Goal: Navigation & Orientation: Find specific page/section

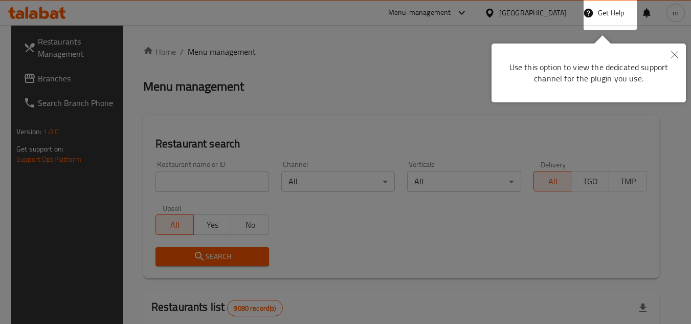
drag, startPoint x: 676, startPoint y: 51, endPoint x: 642, endPoint y: 49, distance: 34.9
click at [676, 51] on icon "Close" at bounding box center [674, 54] width 7 height 7
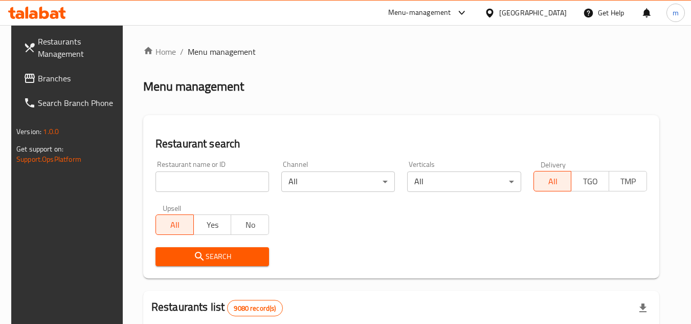
click at [499, 11] on div at bounding box center [492, 12] width 15 height 11
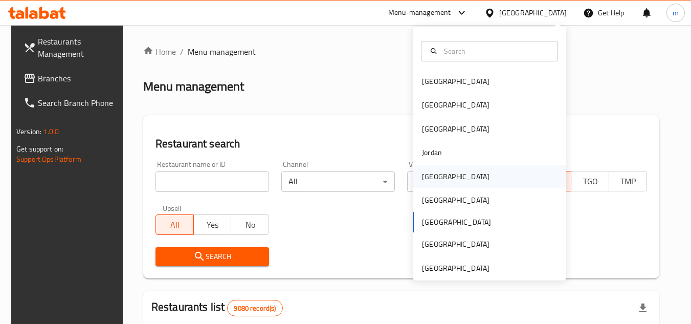
click at [425, 180] on div "Kuwait" at bounding box center [456, 176] width 68 height 11
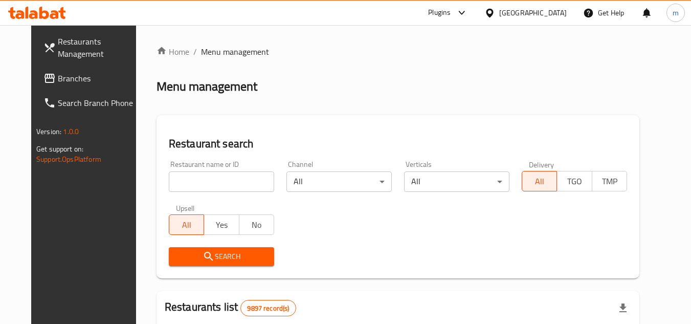
click at [58, 78] on span "Branches" at bounding box center [98, 78] width 81 height 12
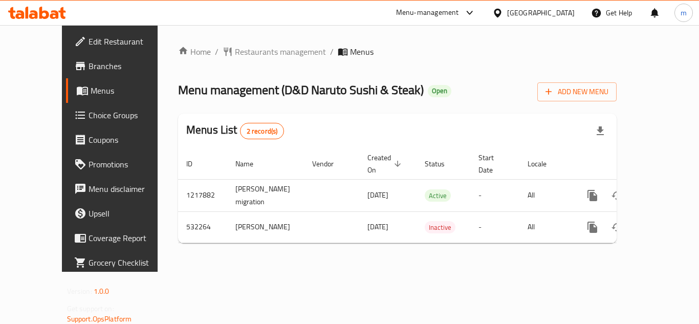
click at [560, 10] on div "Kuwait" at bounding box center [541, 12] width 68 height 11
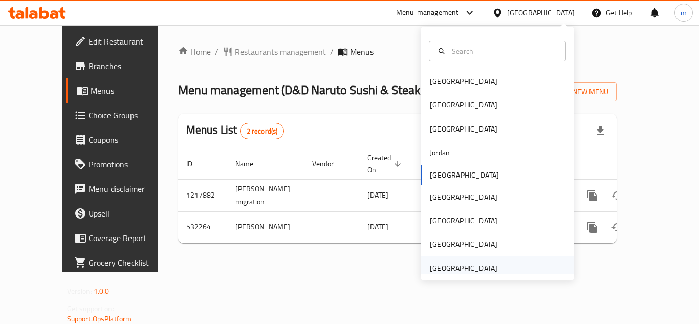
click at [442, 267] on div "[GEOGRAPHIC_DATA]" at bounding box center [464, 268] width 68 height 11
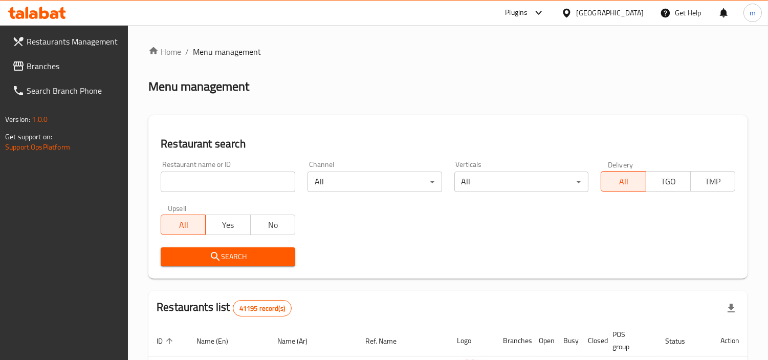
click at [56, 60] on span "Branches" at bounding box center [74, 66] width 94 height 12
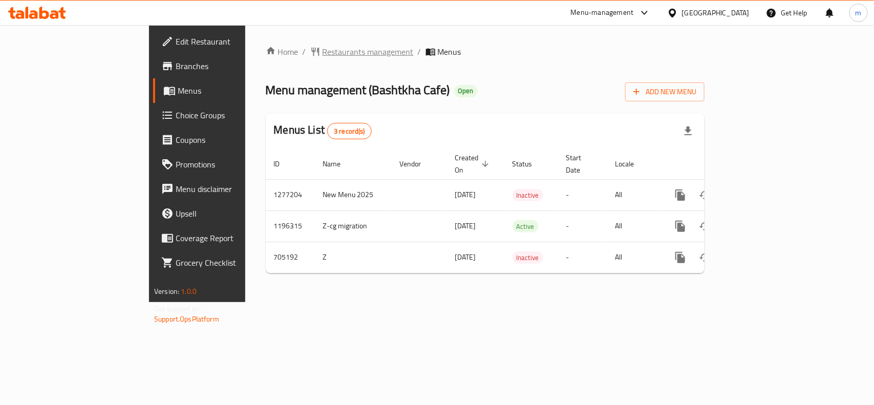
click at [322, 53] on span "Restaurants management" at bounding box center [367, 52] width 91 height 12
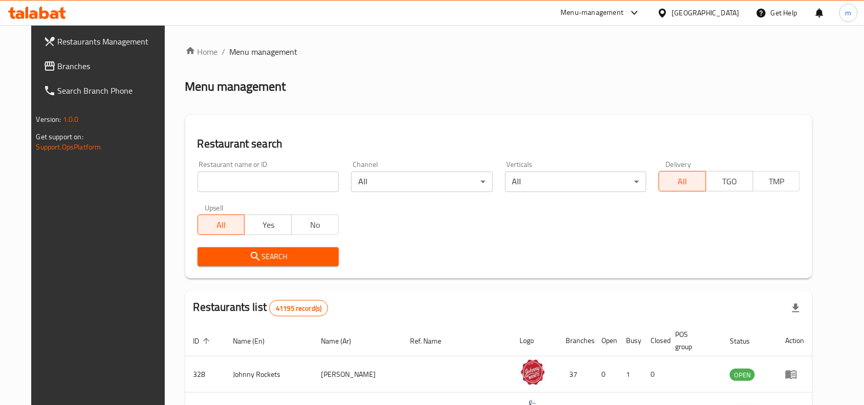
click at [60, 67] on span "Branches" at bounding box center [113, 66] width 110 height 12
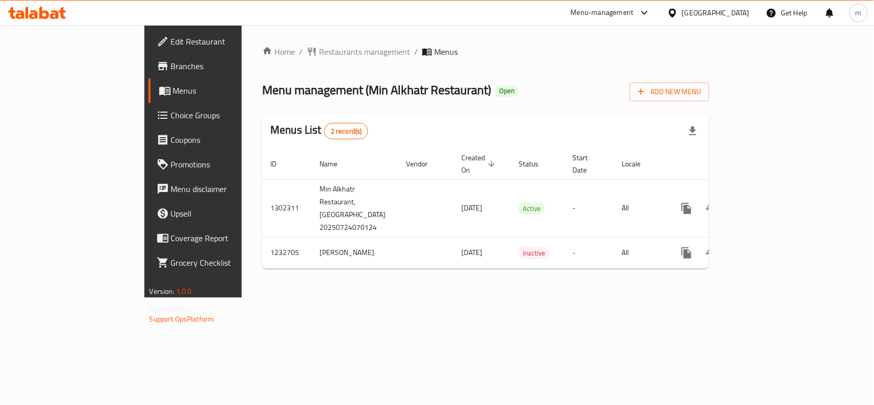
click at [713, 18] on div "[GEOGRAPHIC_DATA]" at bounding box center [716, 12] width 68 height 11
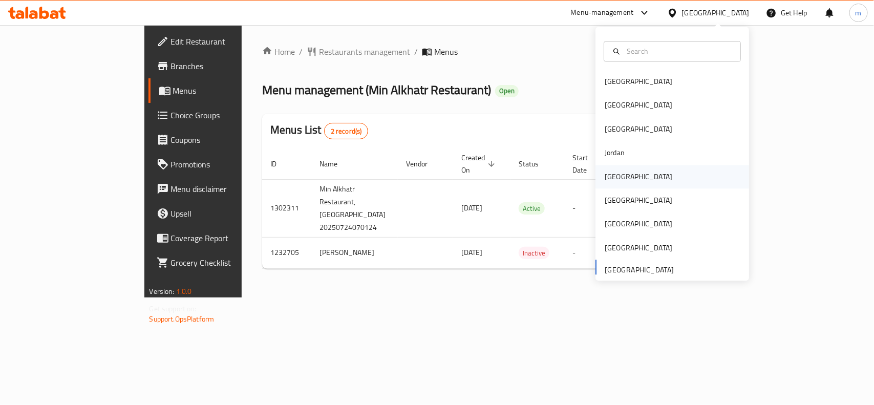
click at [607, 182] on div "Kuwait" at bounding box center [638, 176] width 68 height 11
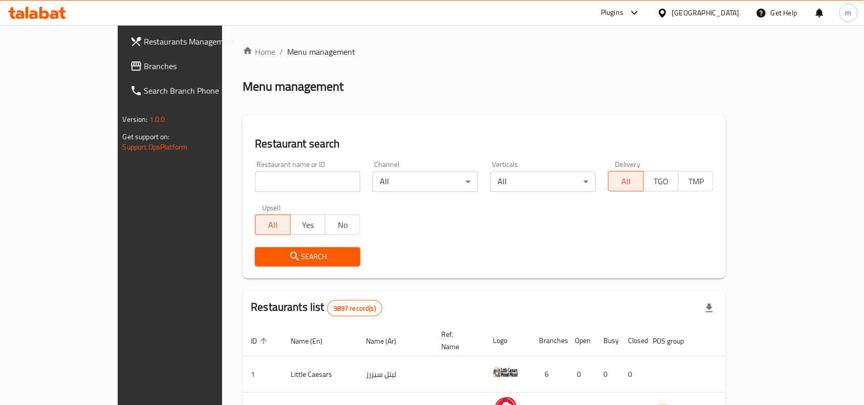
click at [122, 73] on link "Branches" at bounding box center [192, 66] width 140 height 25
